Goal: Find contact information: Find contact information

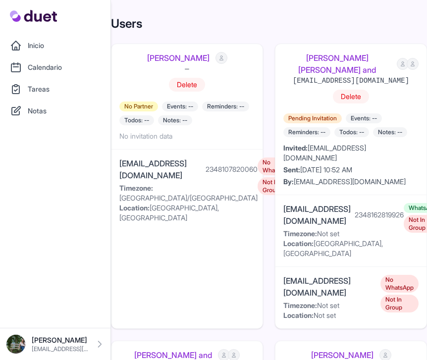
scroll to position [1113, 0]
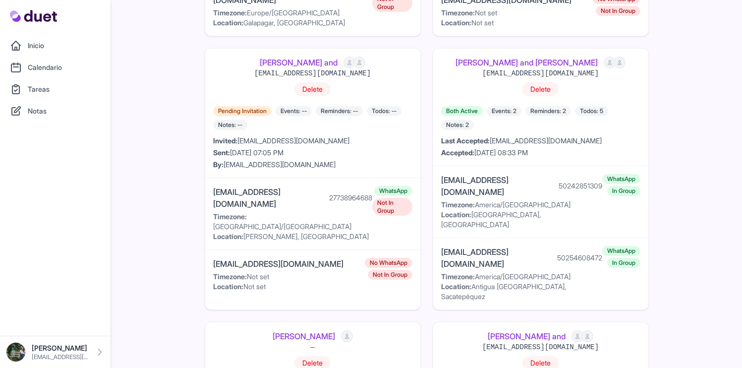
scroll to position [2305, 0]
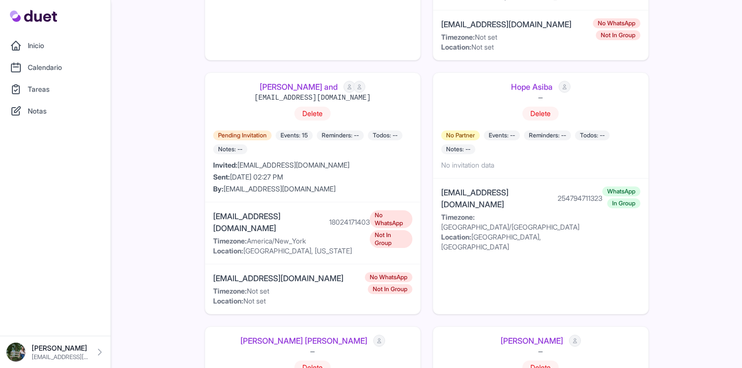
scroll to position [1667, 0]
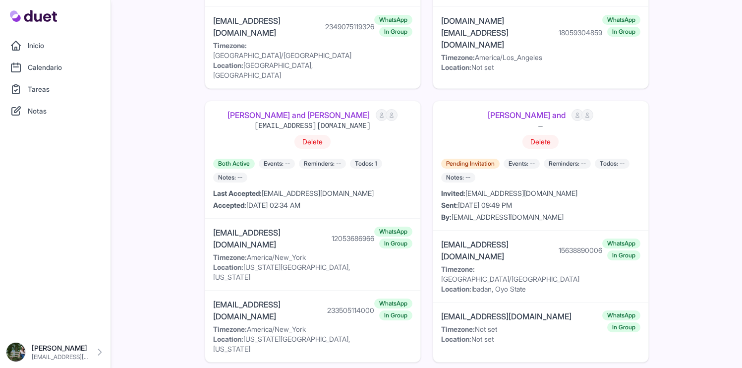
scroll to position [2286, 0]
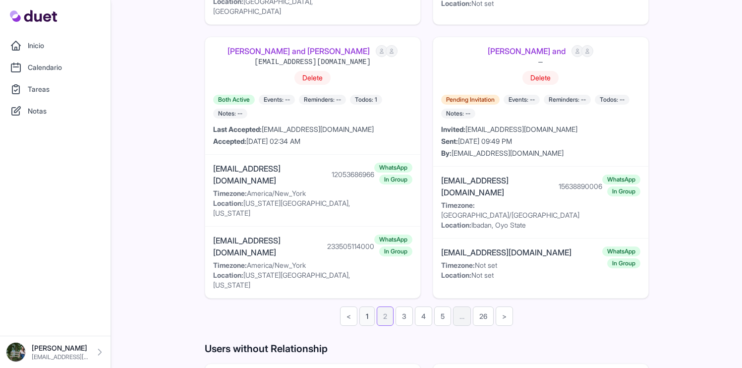
click at [366, 306] on link "1" at bounding box center [366, 315] width 15 height 19
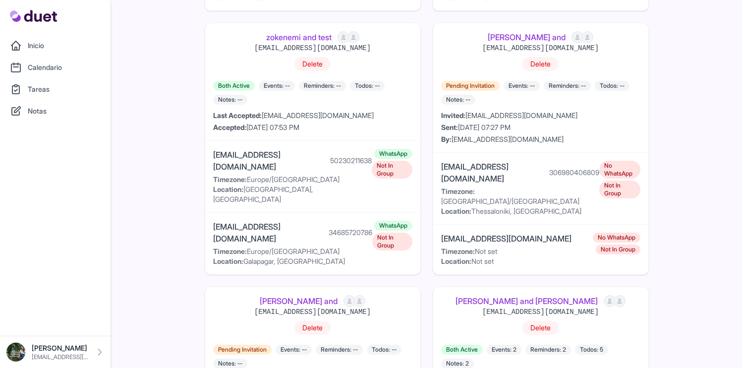
scroll to position [1878, 0]
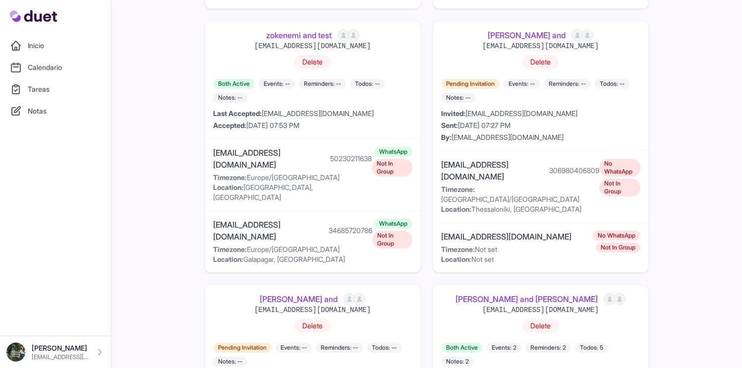
drag, startPoint x: 530, startPoint y: 291, endPoint x: 448, endPoint y: 283, distance: 82.1
copy div "kateryn029@gmail.com"
click at [518, 305] on div "120363421308979104@g.us" at bounding box center [540, 310] width 116 height 10
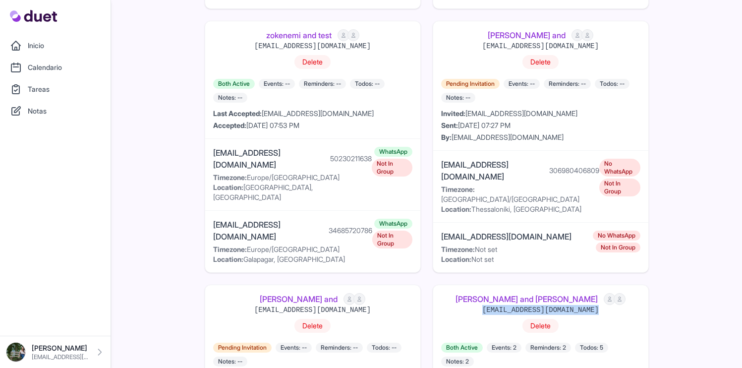
click at [518, 305] on div "120363421308979104@g.us" at bounding box center [540, 310] width 116 height 10
copy div "120363421308979104@g.us"
drag, startPoint x: 536, startPoint y: 288, endPoint x: 583, endPoint y: 288, distance: 47.1
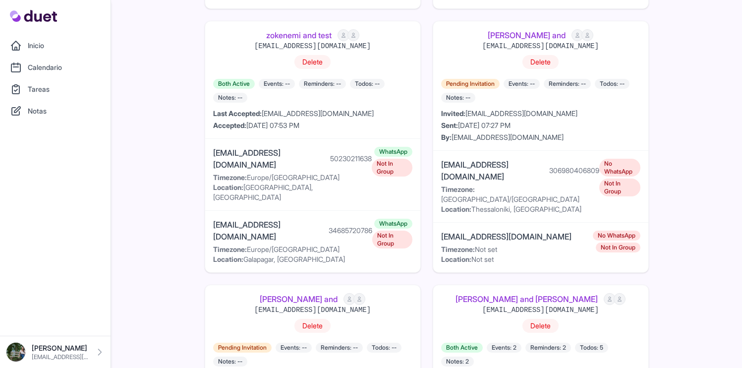
copy div "50254608472"
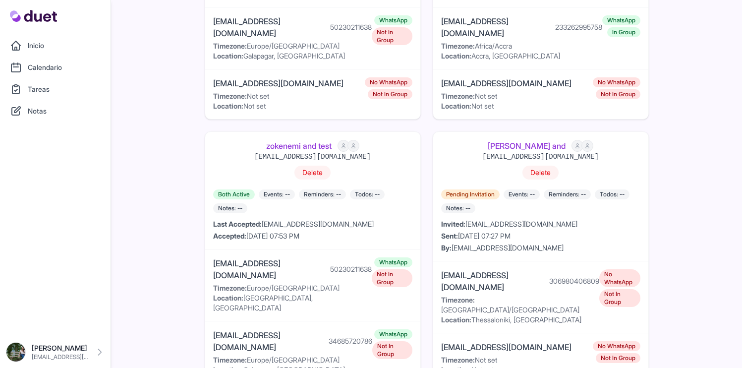
scroll to position [1819, 0]
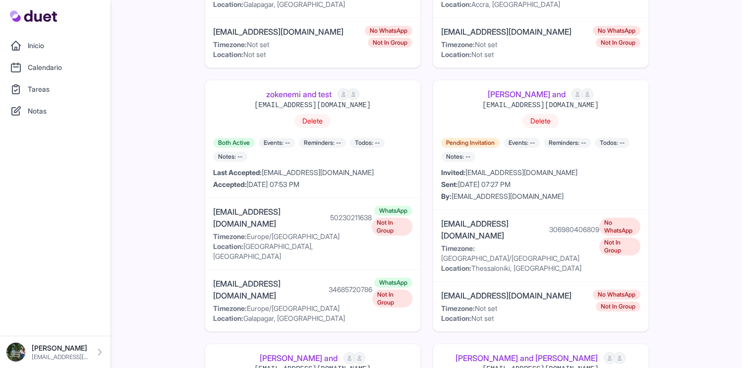
click at [487, 352] on link "Mario Subuyuj and Kateryn Rodriguez" at bounding box center [526, 358] width 142 height 12
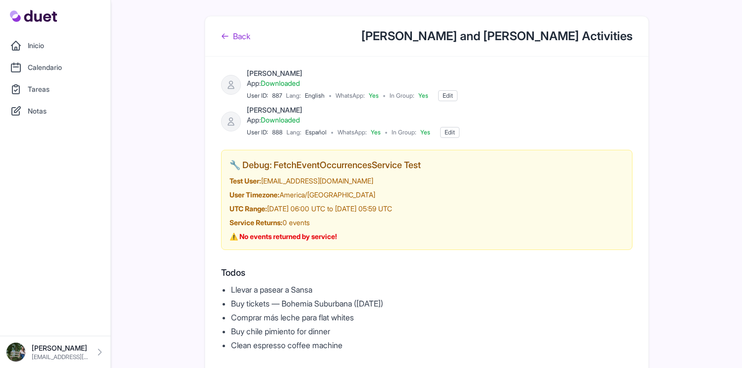
click at [277, 133] on span "888" at bounding box center [277, 132] width 10 height 8
copy span "888"
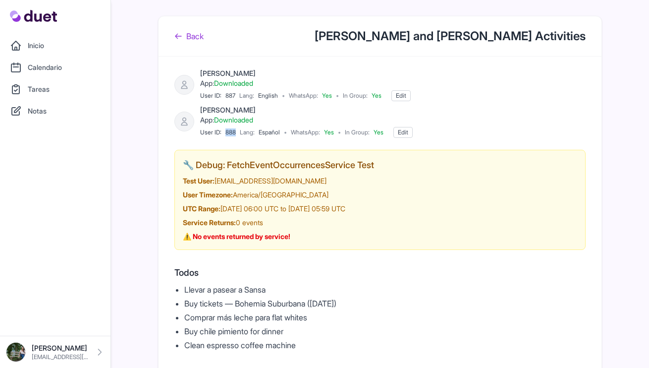
click at [201, 35] on link "Back" at bounding box center [188, 36] width 29 height 12
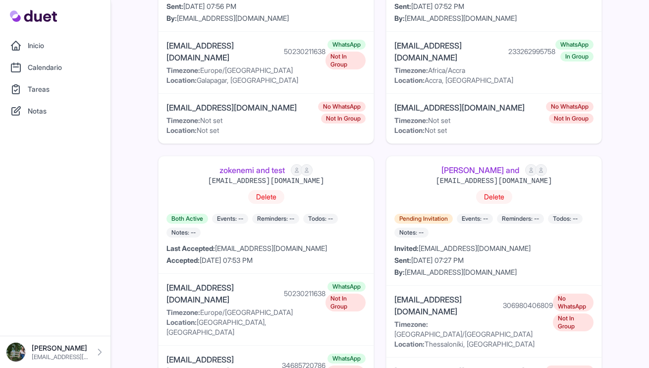
scroll to position [1909, 0]
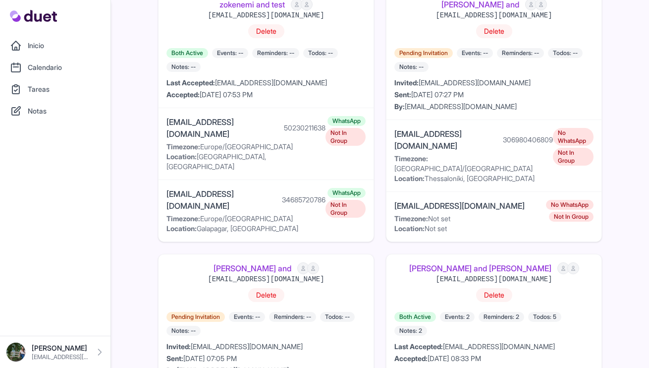
drag, startPoint x: 490, startPoint y: 261, endPoint x: 535, endPoint y: 260, distance: 45.1
copy div "50254608472"
